Goal: Information Seeking & Learning: Learn about a topic

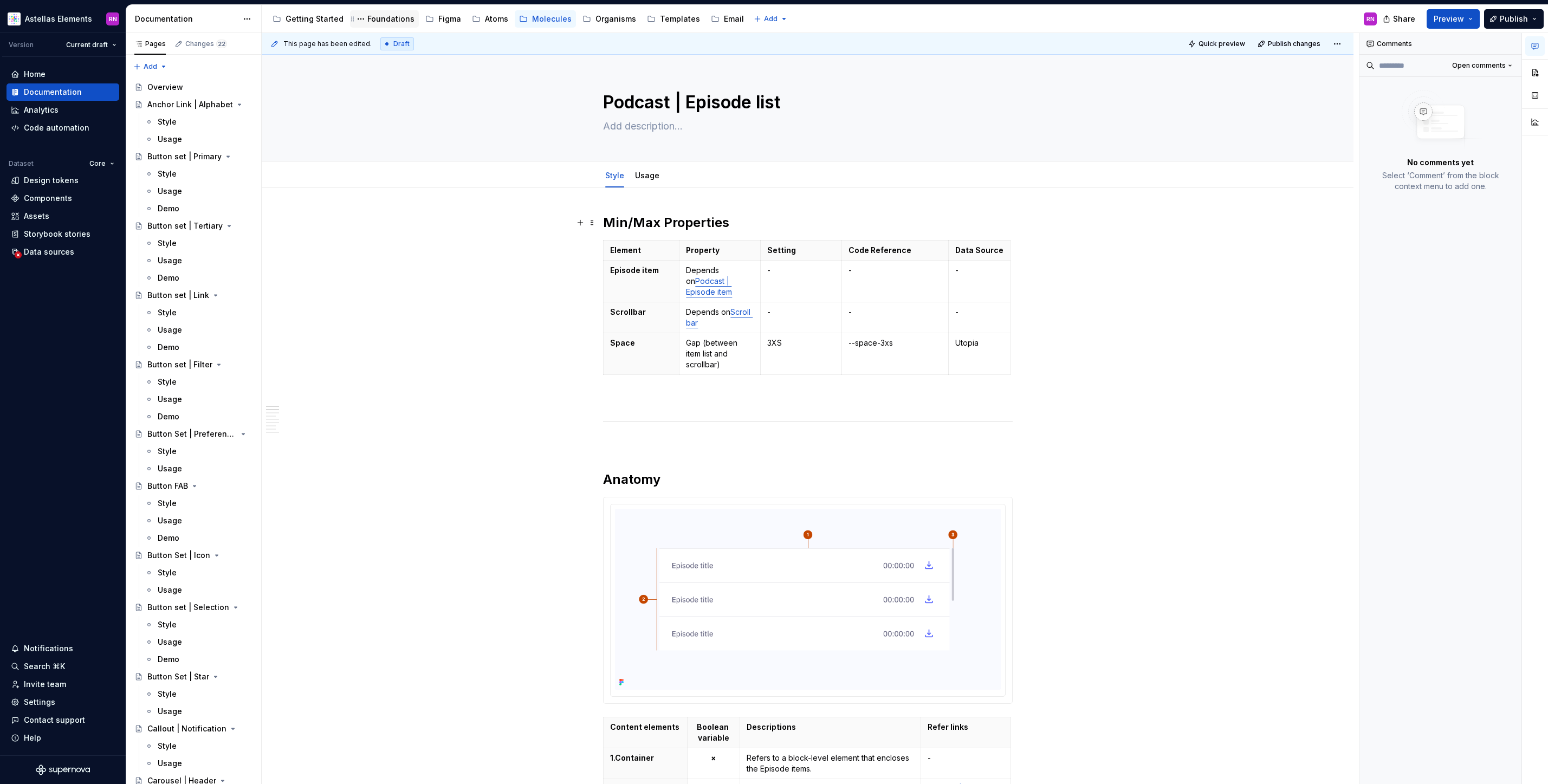
type textarea "*"
click at [653, 180] on link "Usage" at bounding box center [647, 175] width 25 height 9
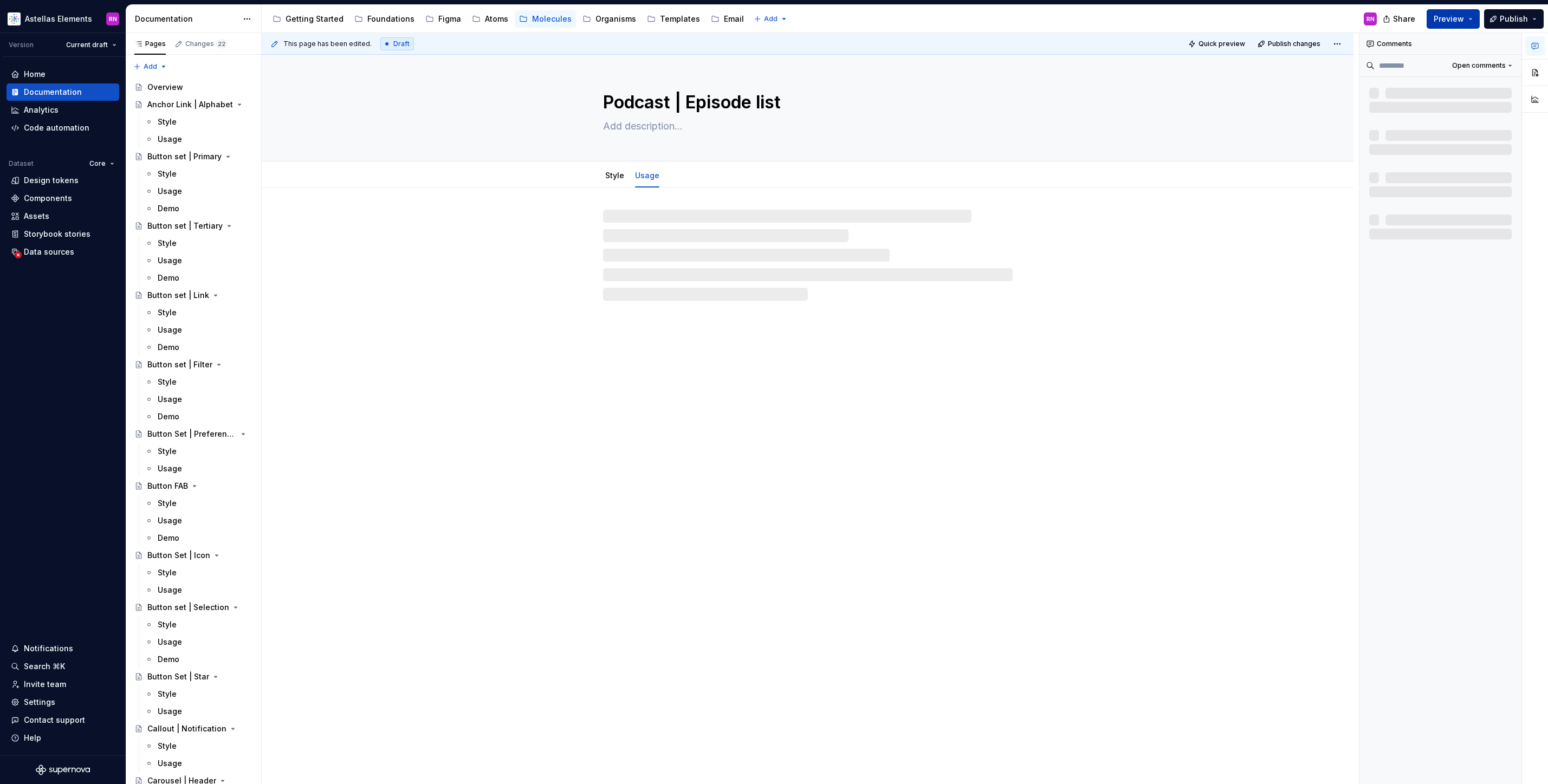
click at [1473, 19] on button "Preview" at bounding box center [1453, 19] width 53 height 19
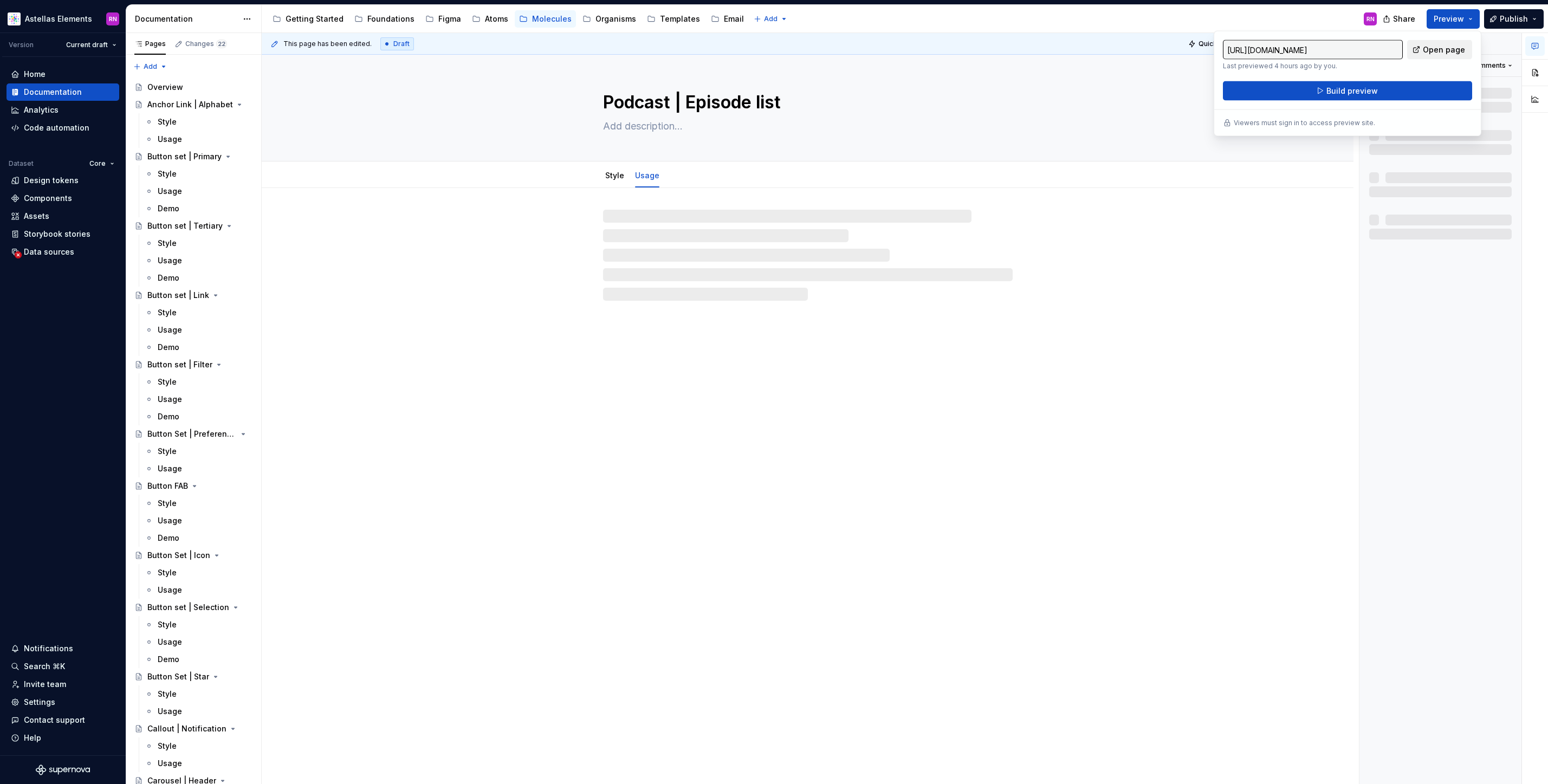
click at [1457, 52] on span "Open page" at bounding box center [1444, 50] width 42 height 11
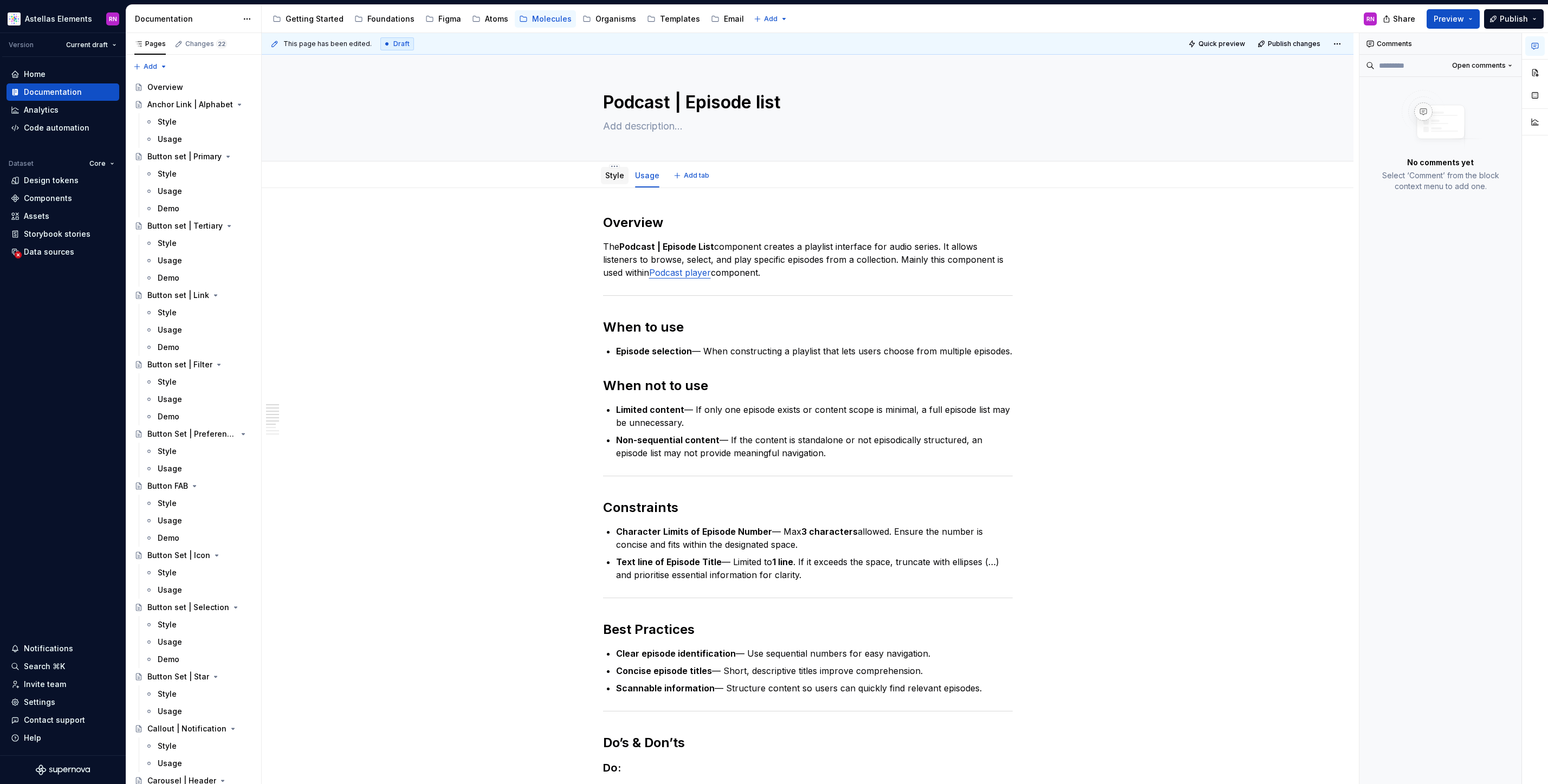
click at [622, 170] on div "Style" at bounding box center [615, 175] width 19 height 11
click at [620, 182] on div "Style" at bounding box center [615, 175] width 28 height 18
type textarea "*"
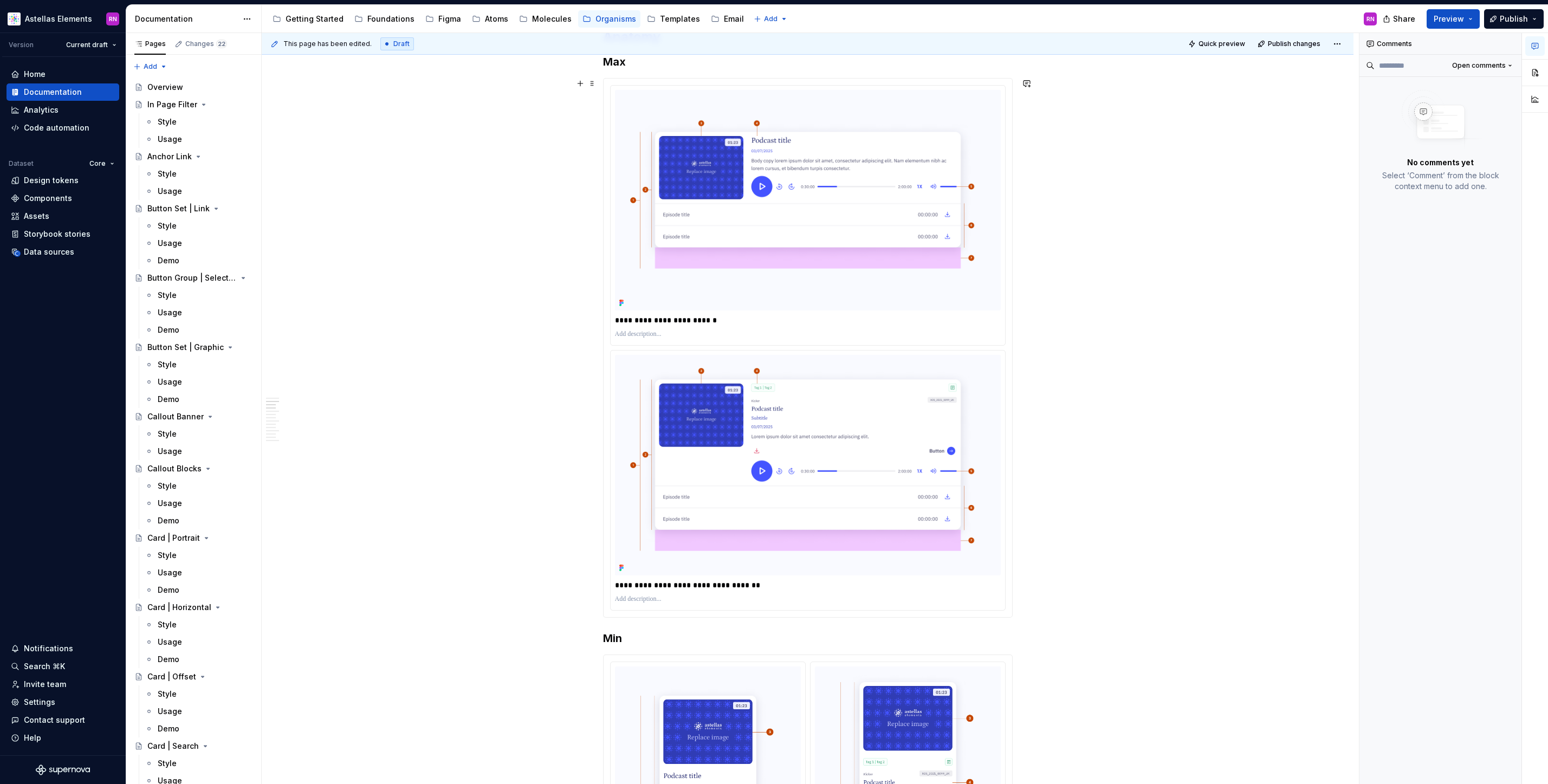
scroll to position [996, 0]
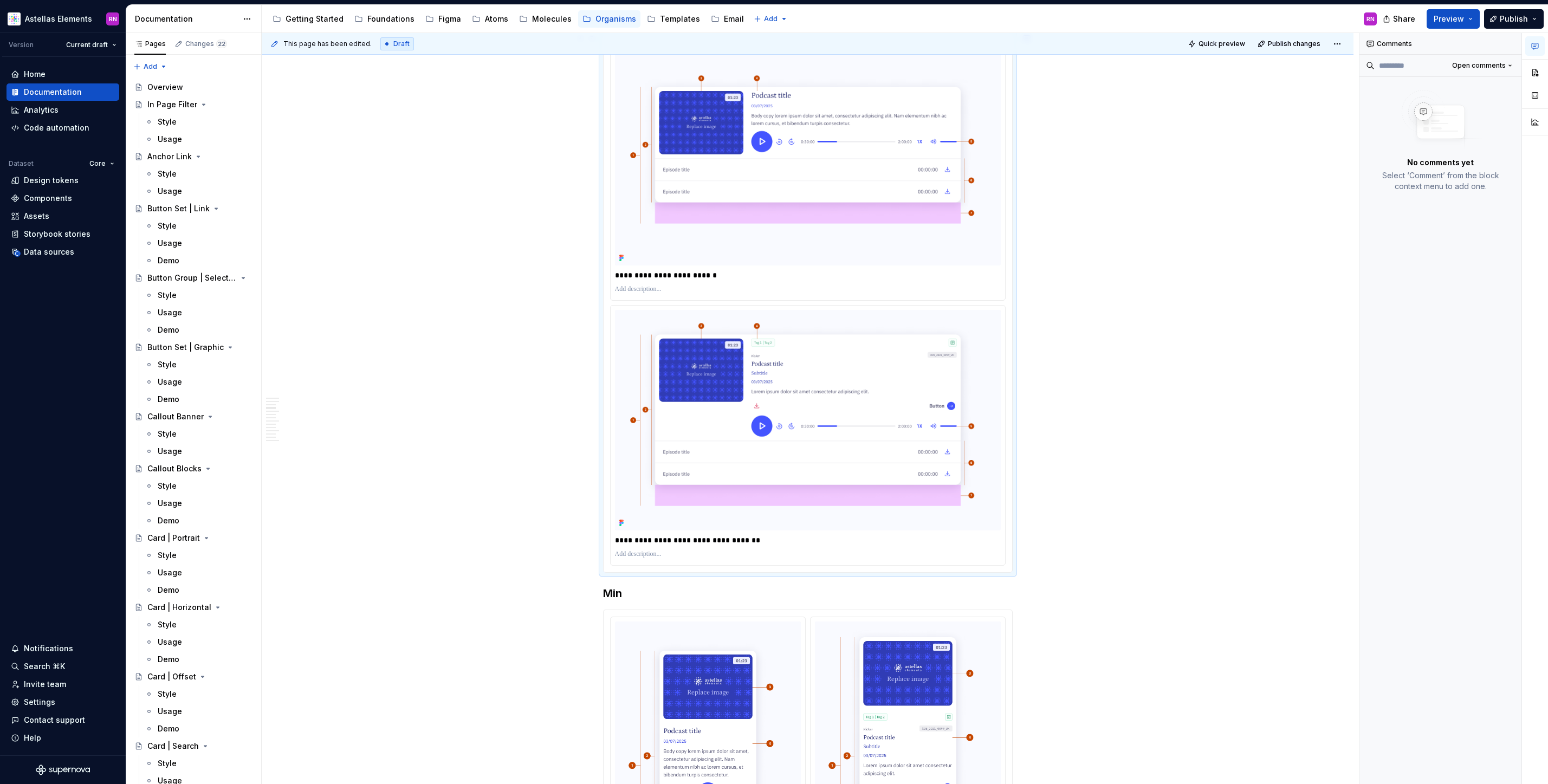
scroll to position [993, 0]
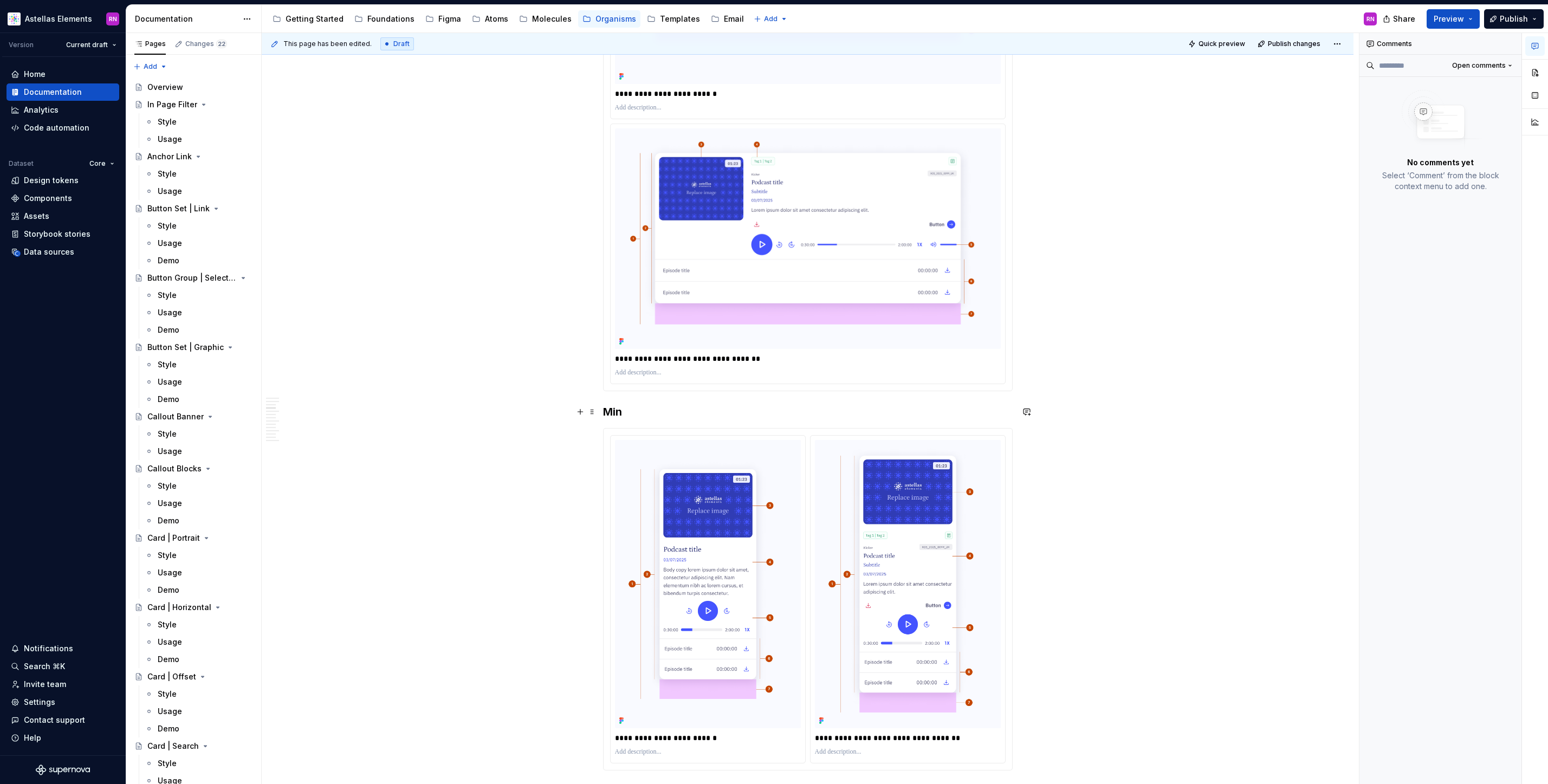
click at [650, 409] on h3 "Min" at bounding box center [808, 412] width 410 height 15
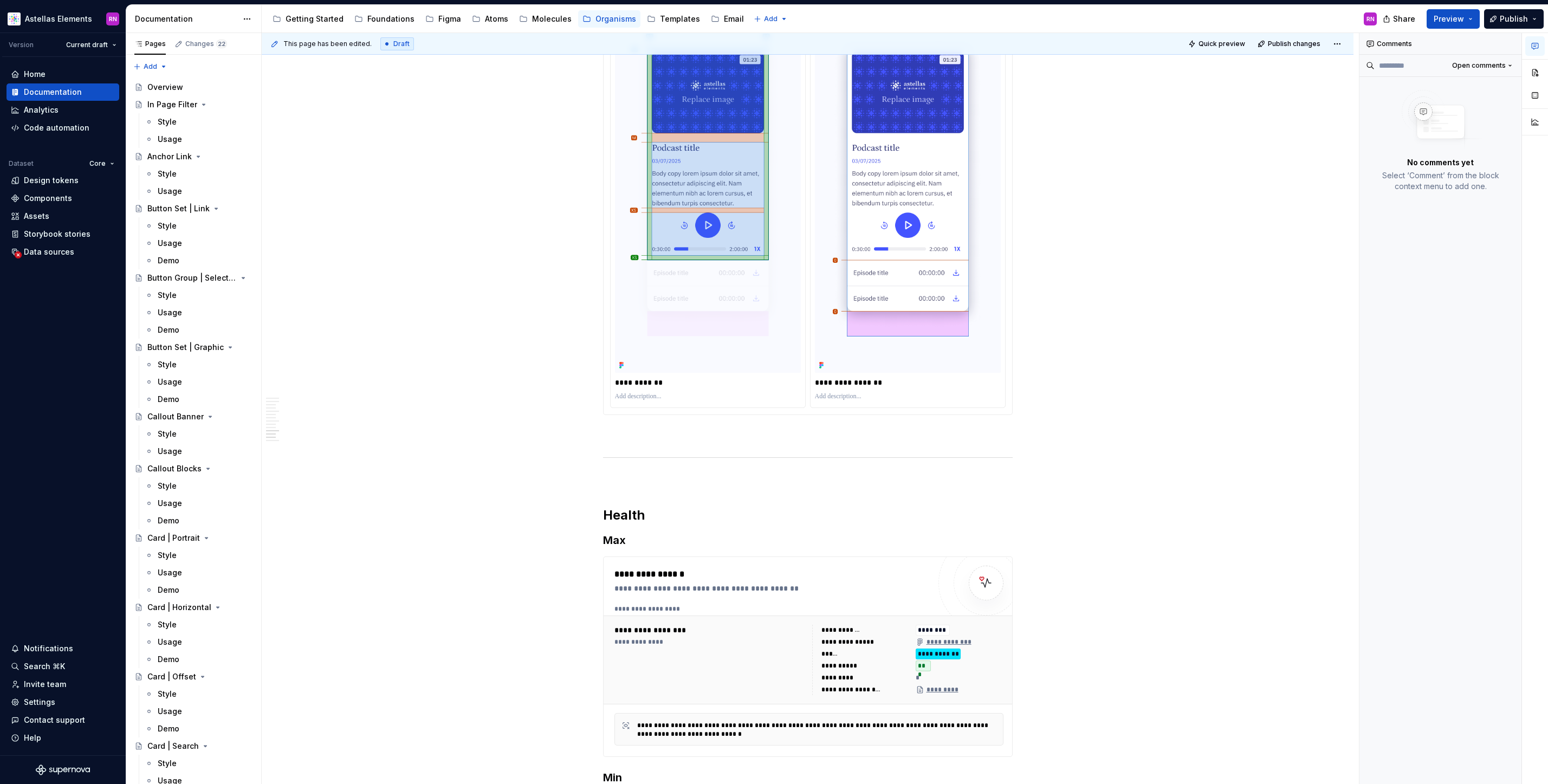
scroll to position [3005, 0]
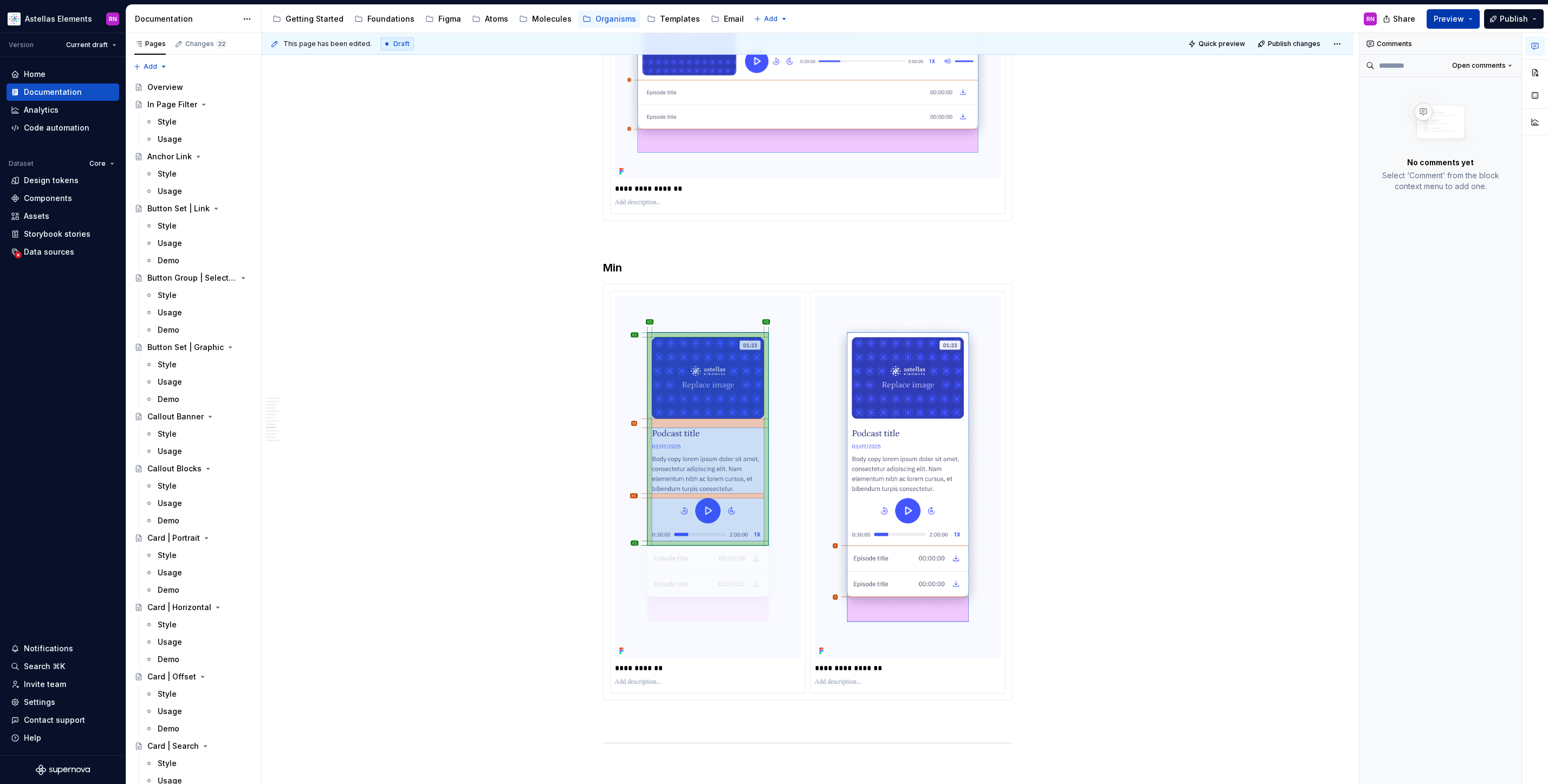
click at [1461, 18] on span "Preview" at bounding box center [1449, 19] width 30 height 11
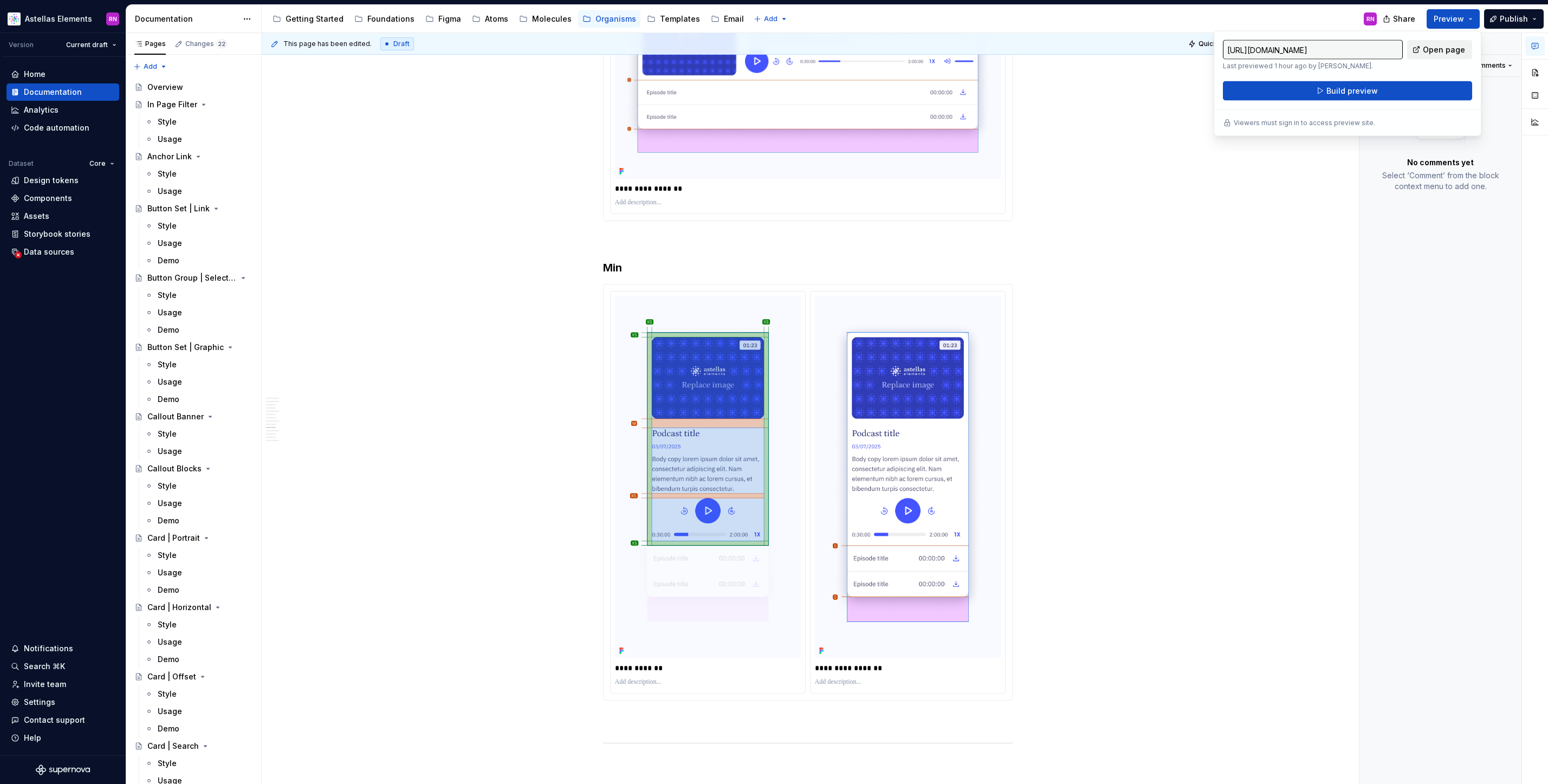
click at [1447, 46] on span "Open page" at bounding box center [1444, 50] width 42 height 11
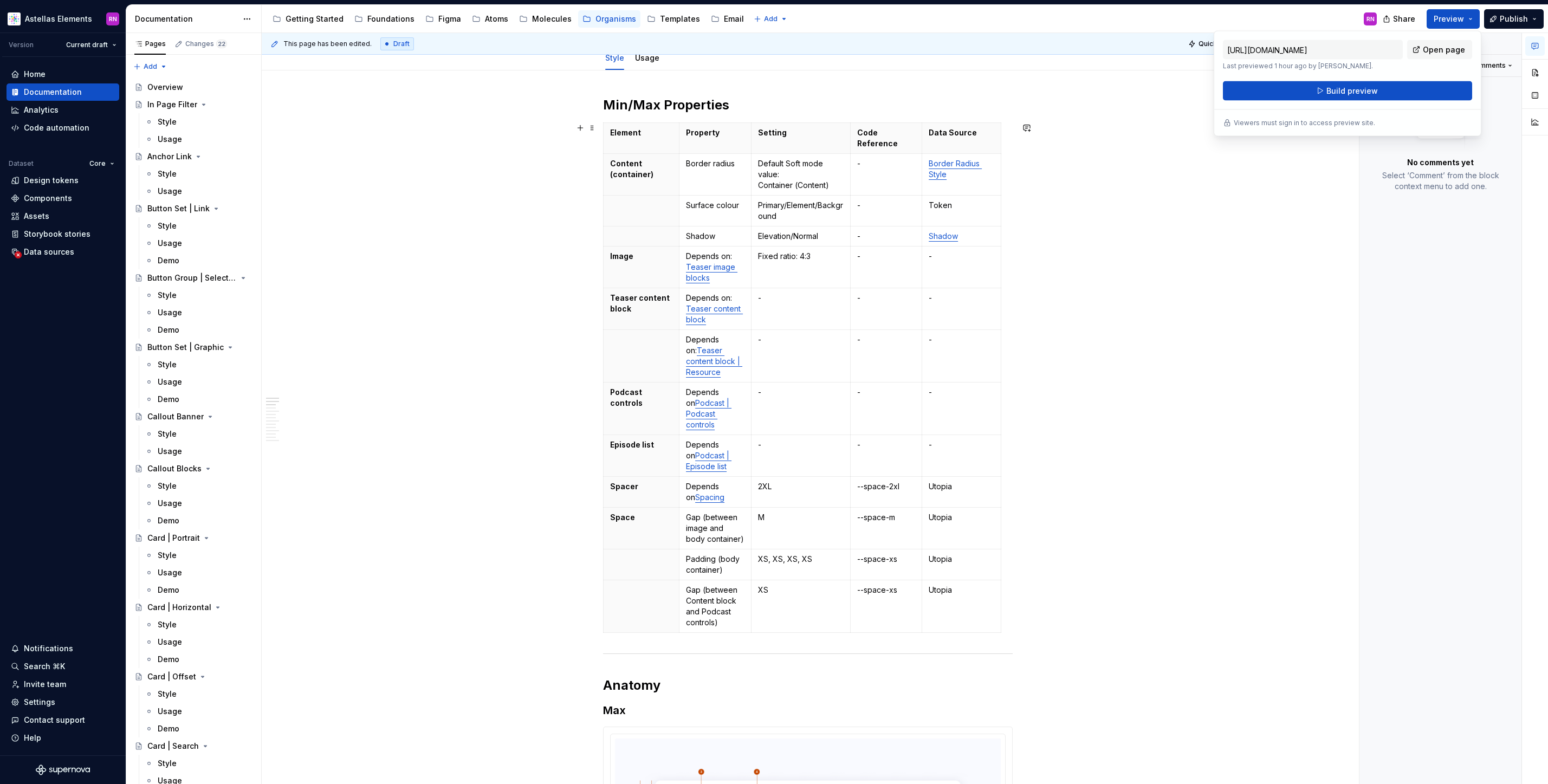
scroll to position [0, 0]
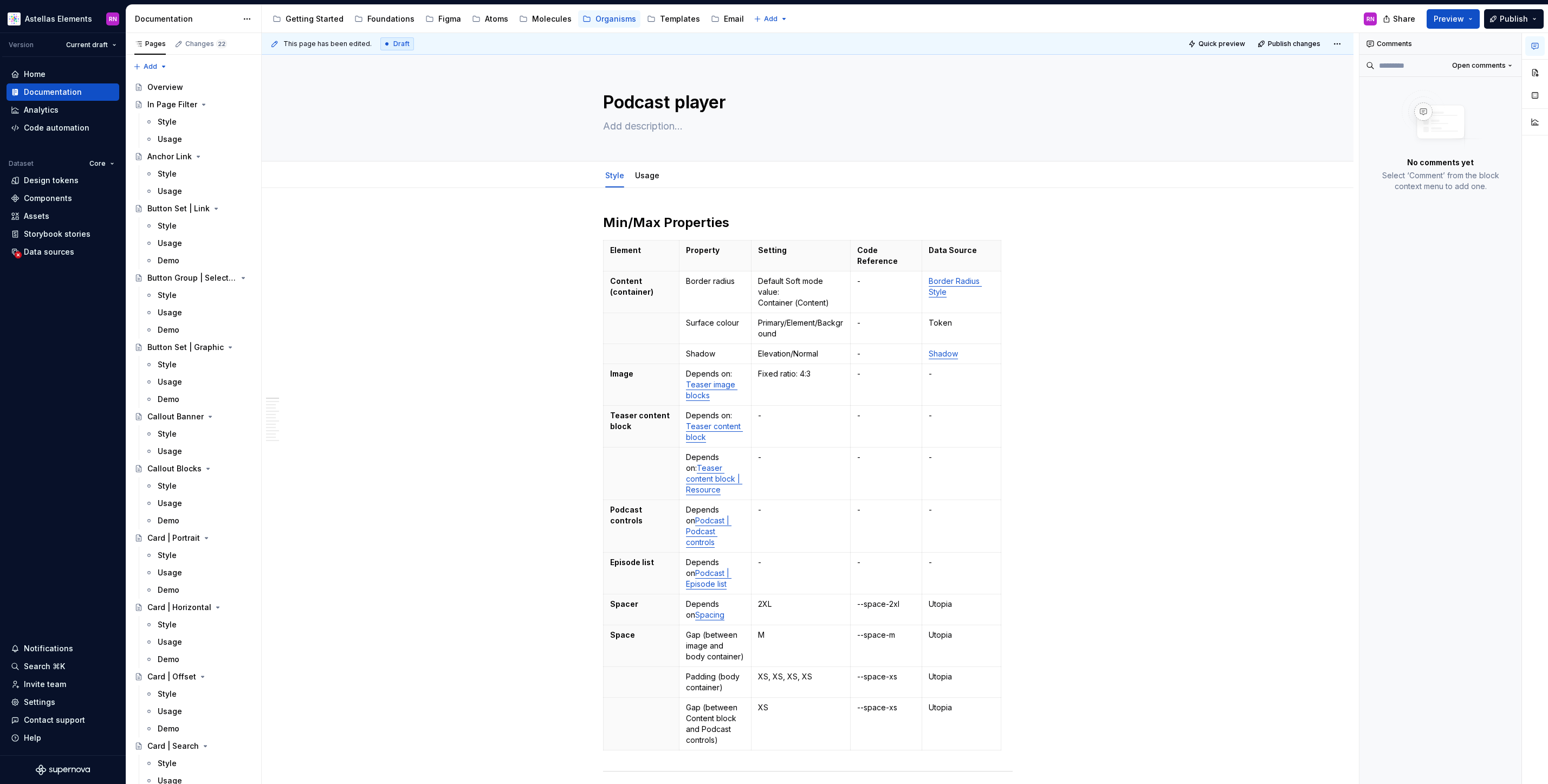
type textarea "*"
